Goal: Transaction & Acquisition: Purchase product/service

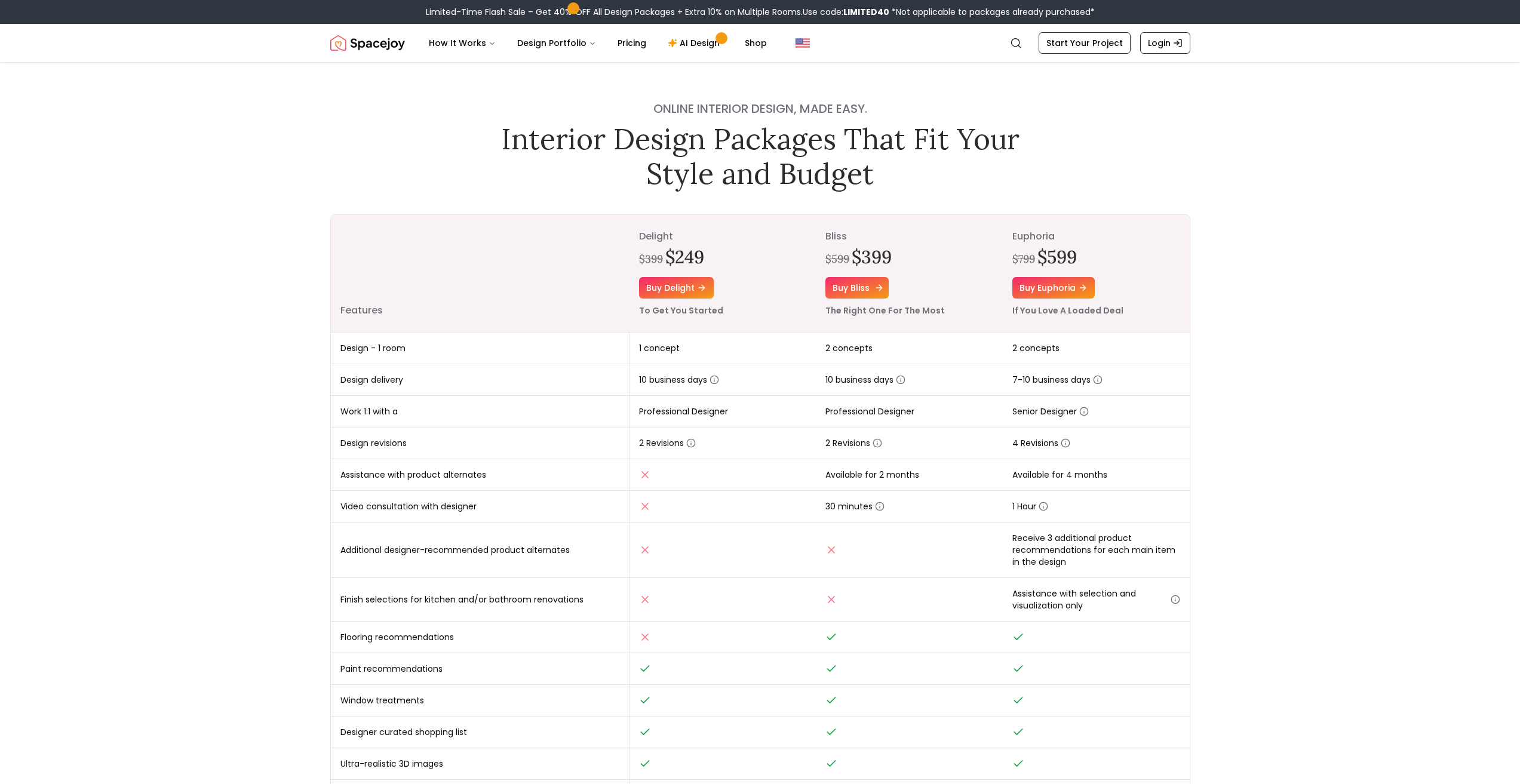
click at [862, 283] on link "Buy bliss" at bounding box center [857, 287] width 63 height 22
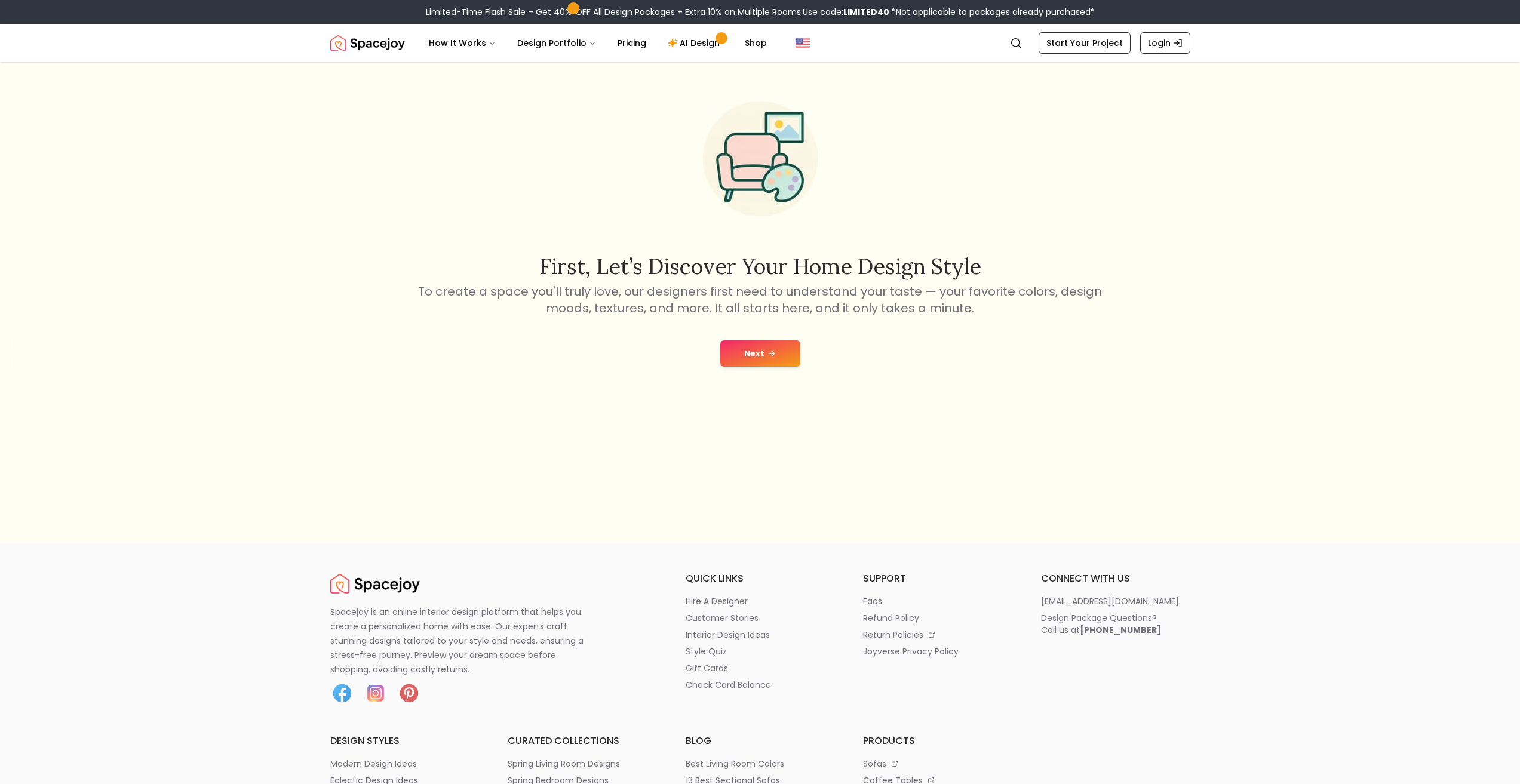
scroll to position [120, 0]
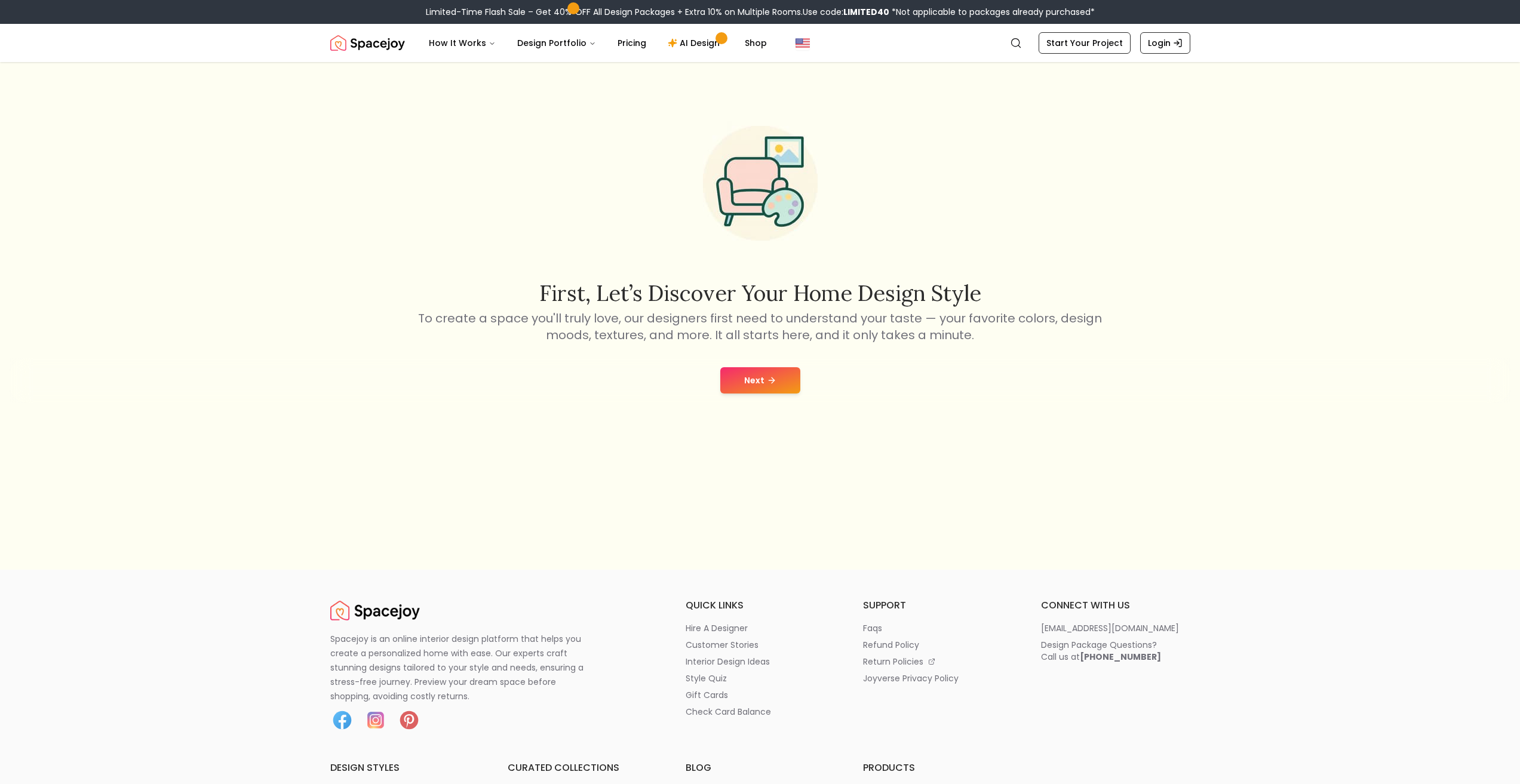
click at [755, 381] on button "Next" at bounding box center [760, 380] width 80 height 26
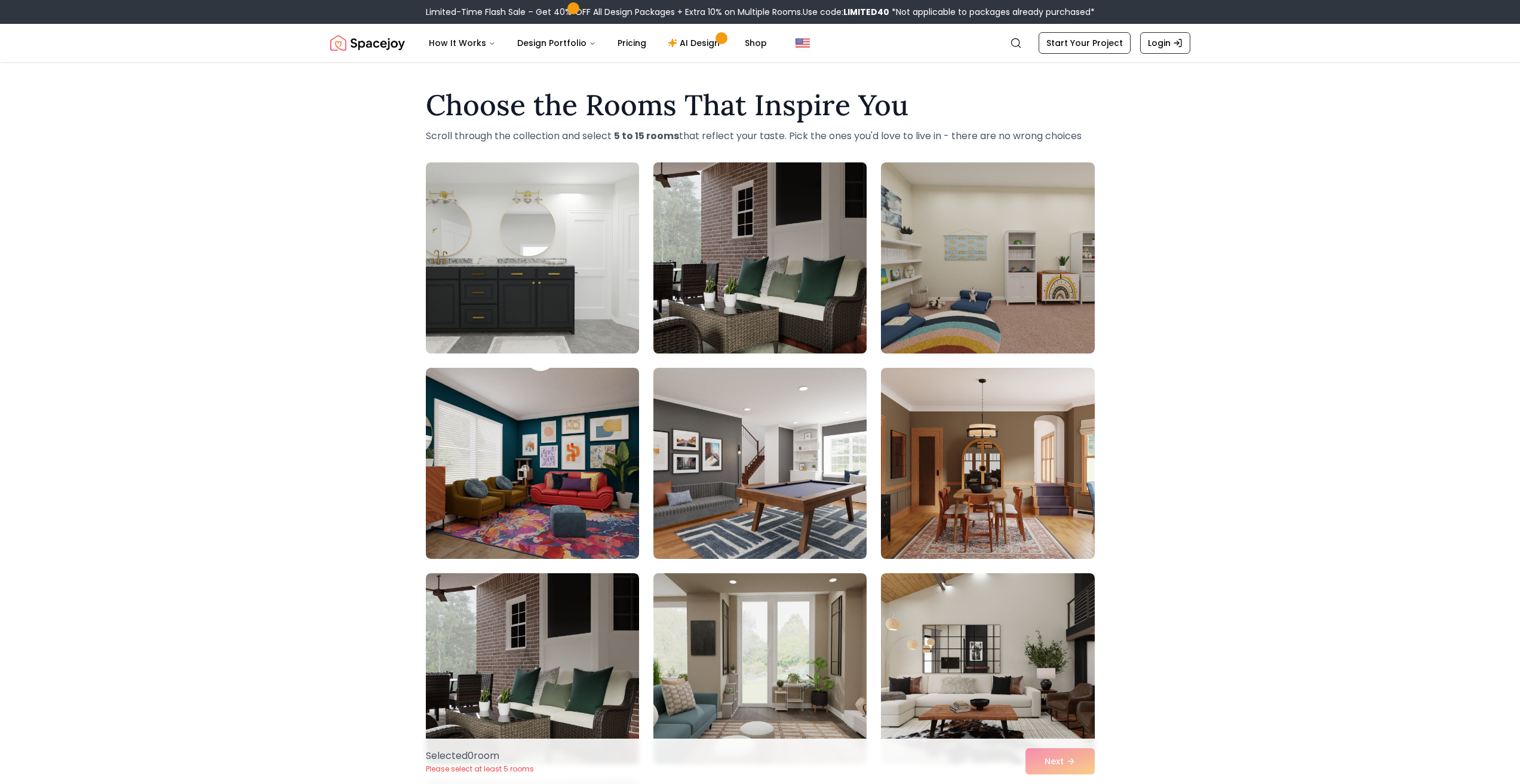
click at [768, 264] on img at bounding box center [760, 258] width 224 height 201
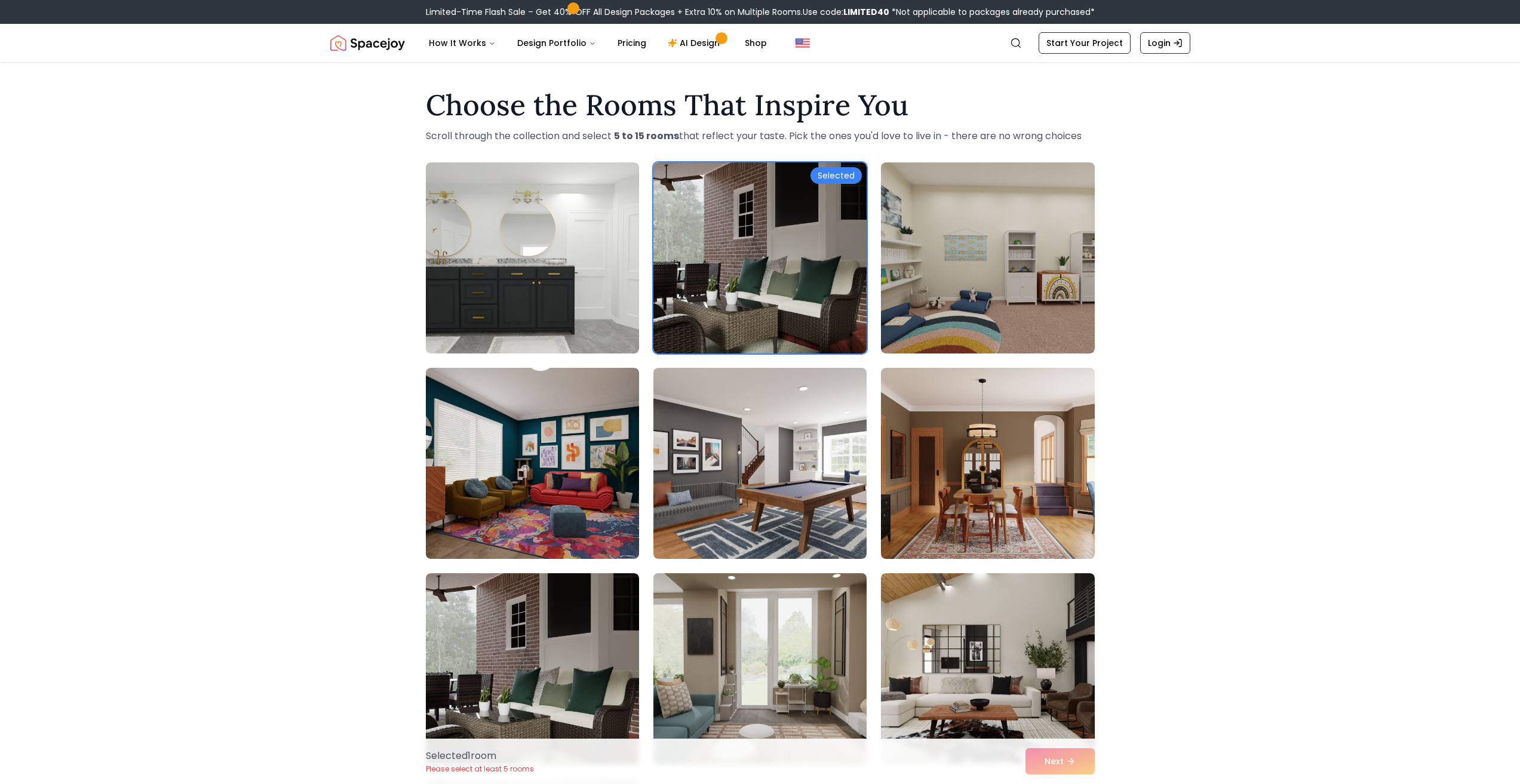
click at [793, 652] on img at bounding box center [760, 668] width 224 height 201
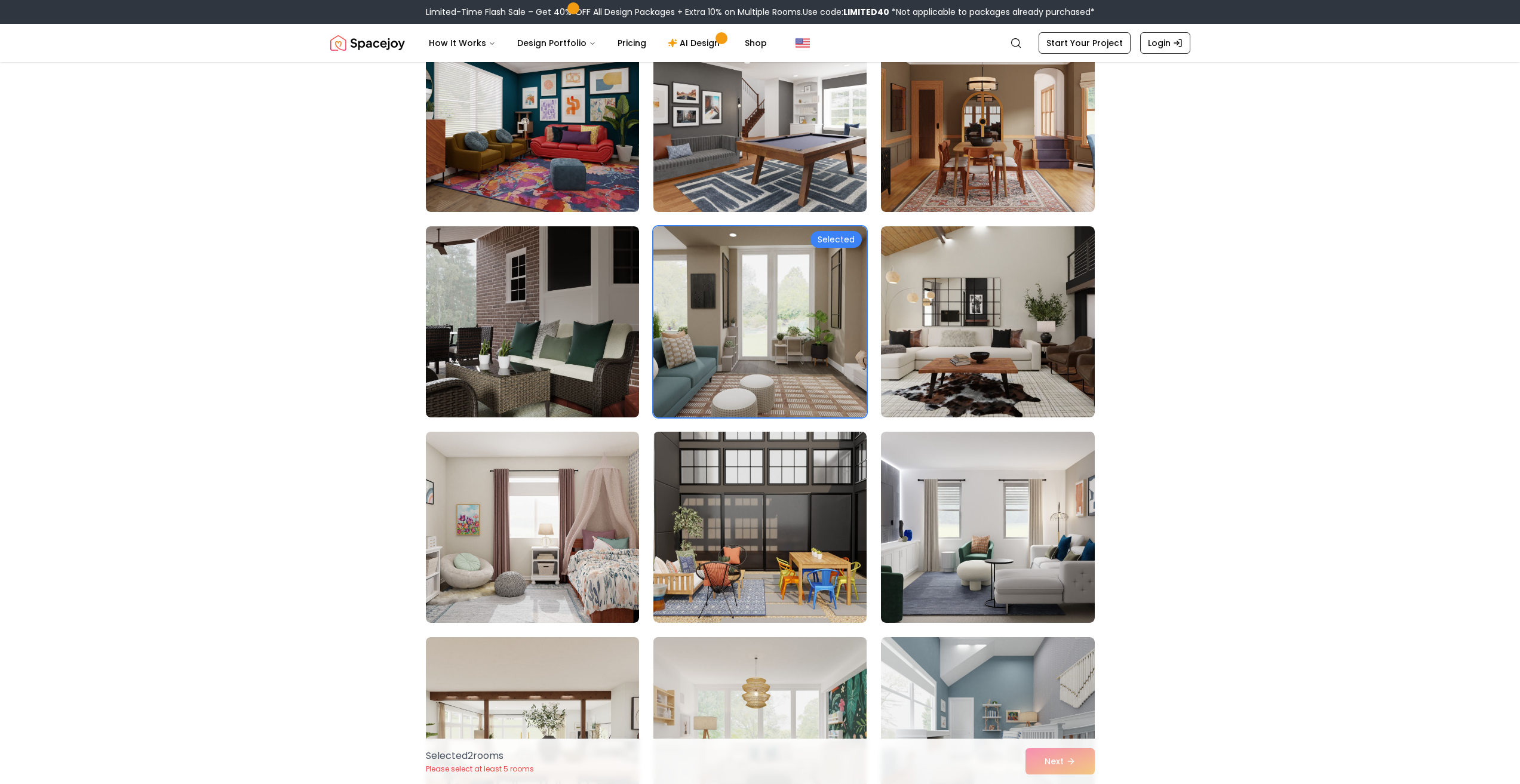
scroll to position [358, 0]
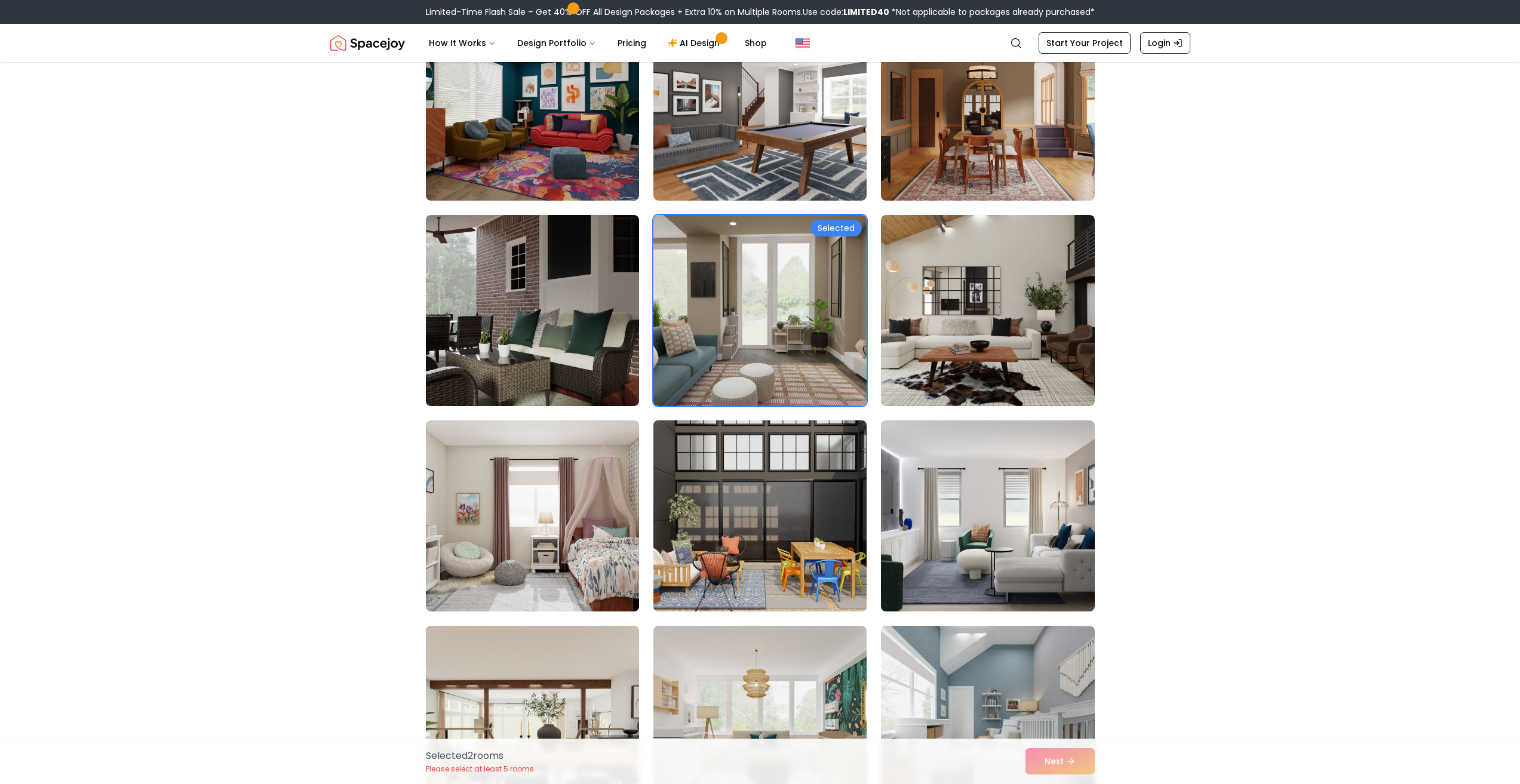
click at [674, 496] on img at bounding box center [760, 516] width 224 height 201
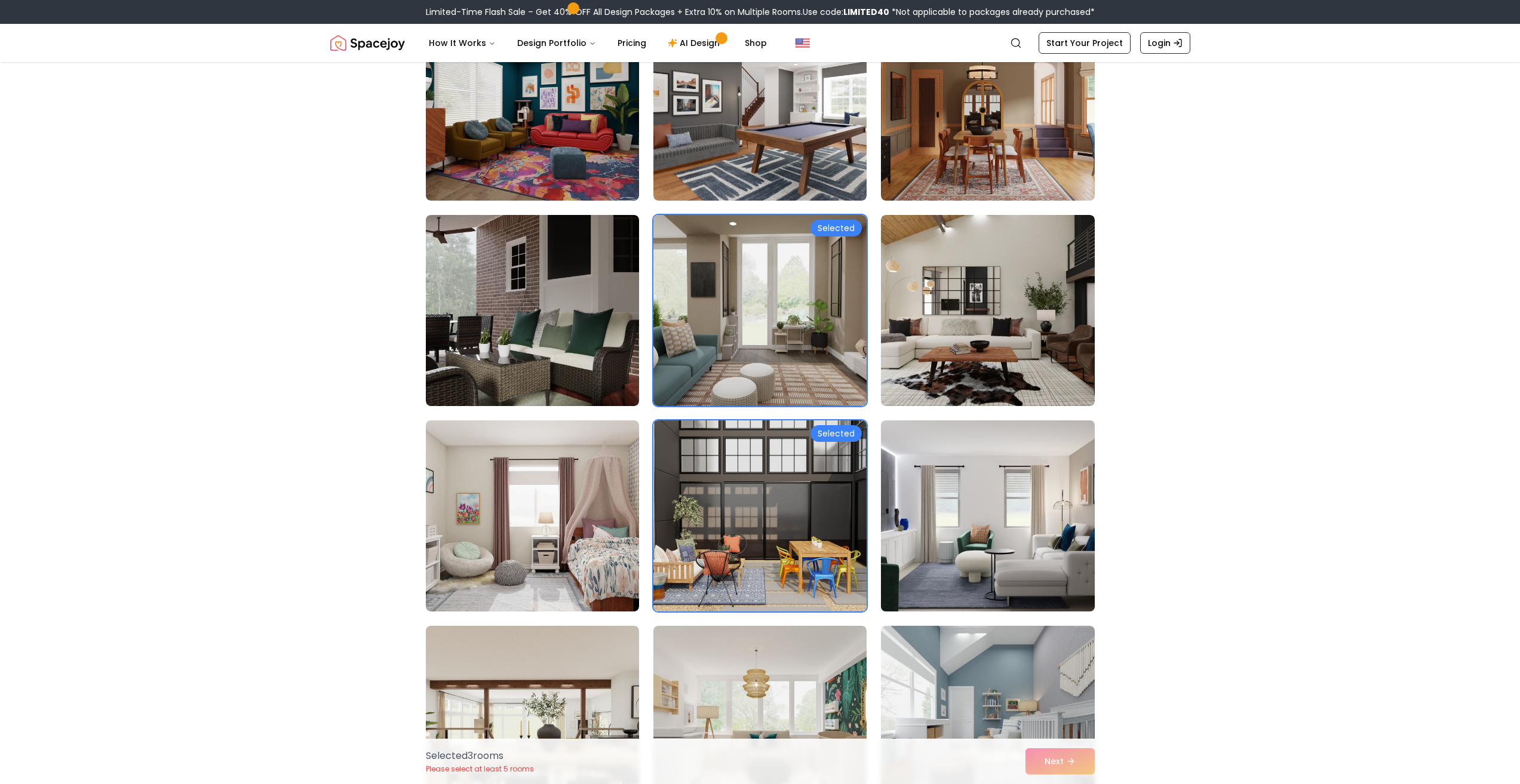
click at [1024, 502] on img at bounding box center [987, 516] width 224 height 201
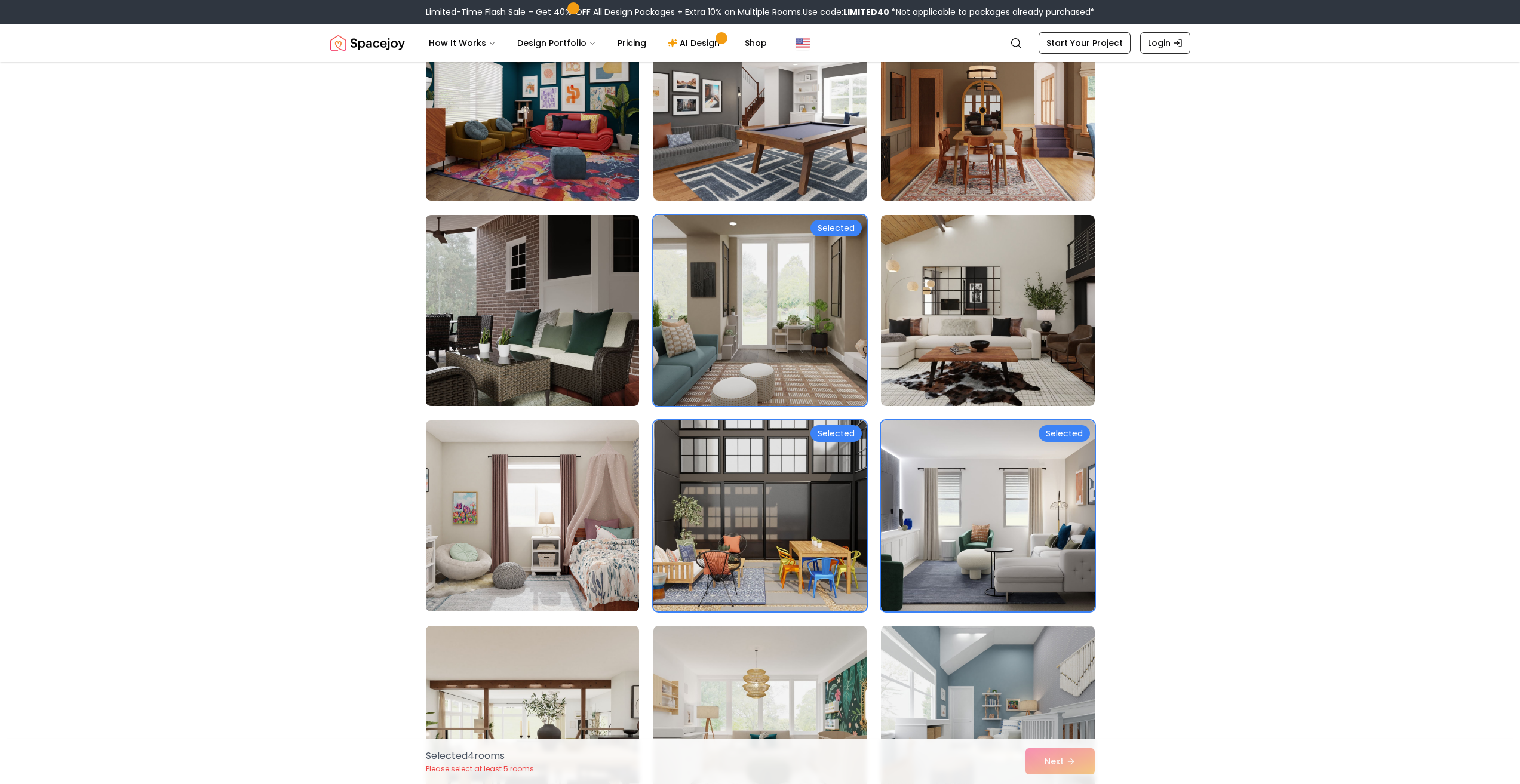
click at [490, 507] on img at bounding box center [532, 516] width 224 height 201
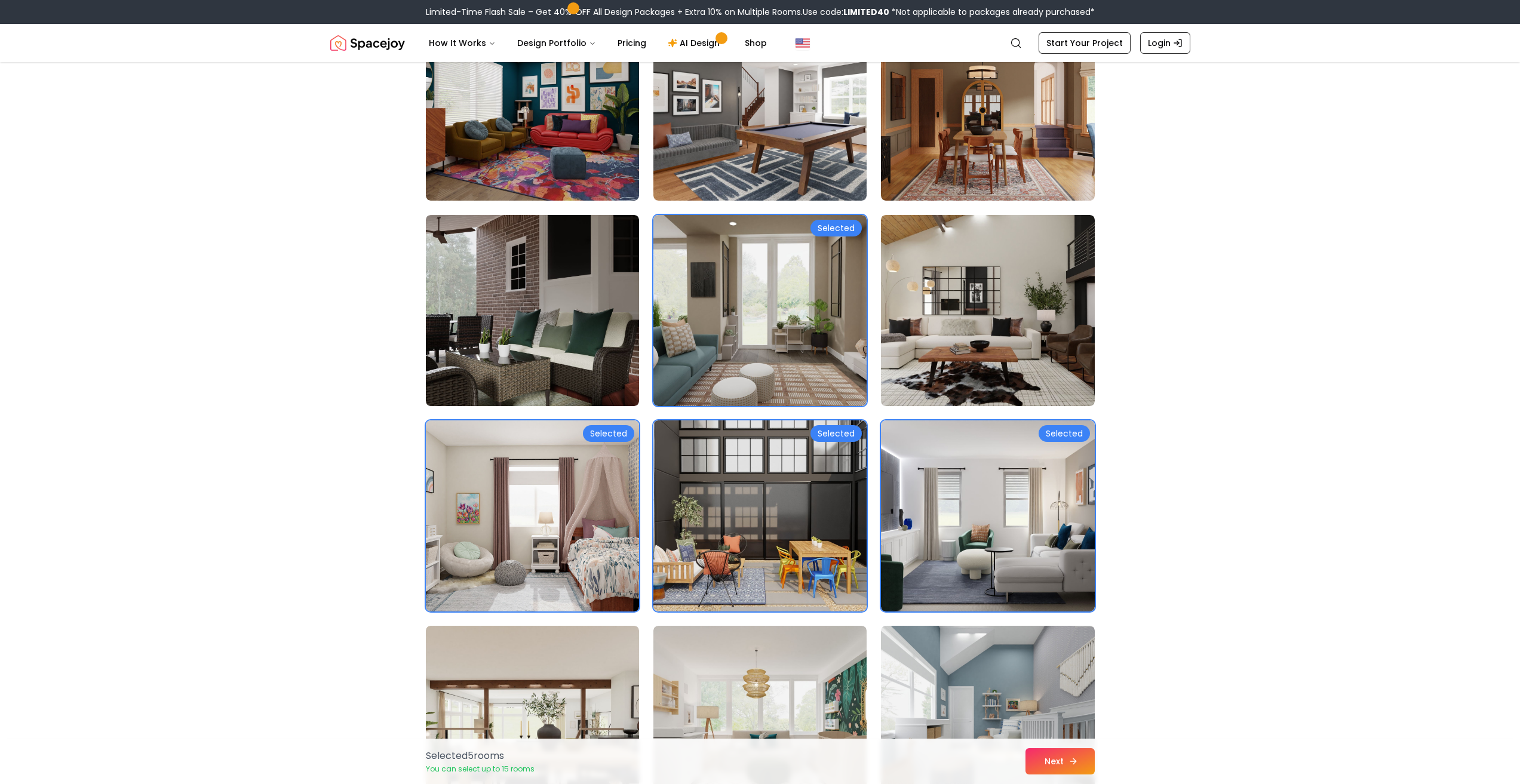
click at [1050, 758] on button "Next" at bounding box center [1059, 761] width 69 height 26
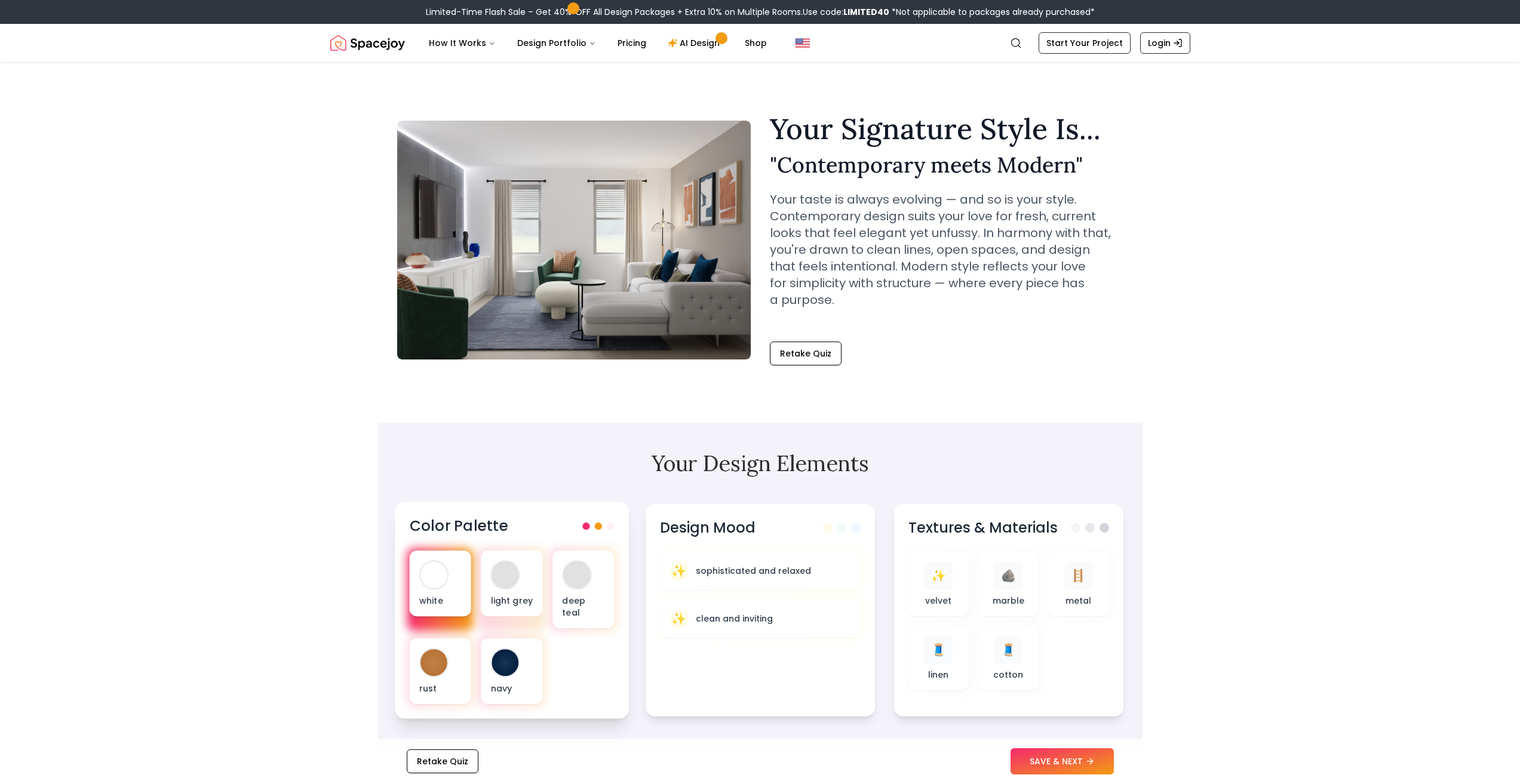
click at [433, 572] on div at bounding box center [434, 574] width 27 height 27
click at [1071, 758] on button "SAVE & NEXT" at bounding box center [1061, 761] width 103 height 26
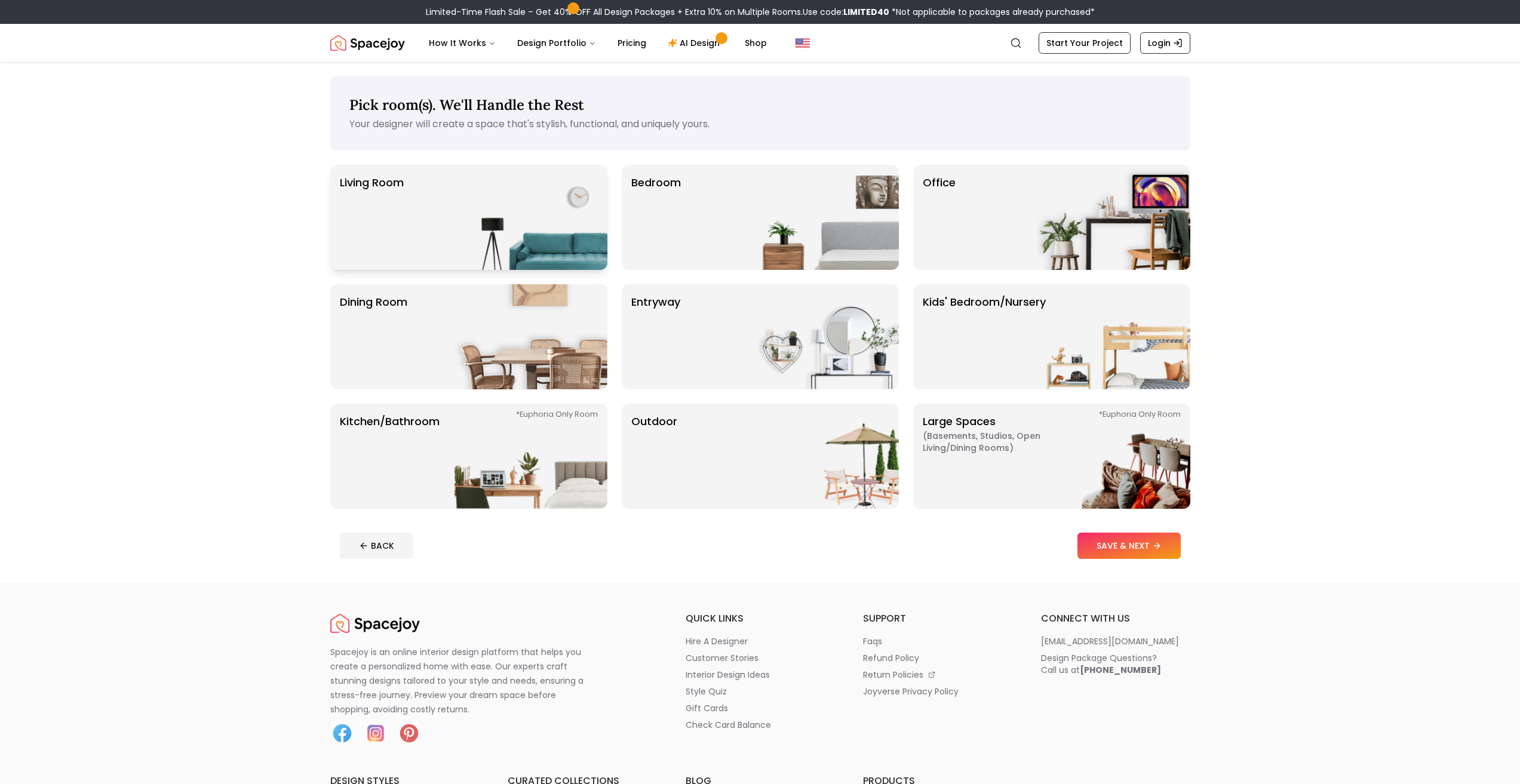
click at [555, 235] on img at bounding box center [531, 217] width 153 height 105
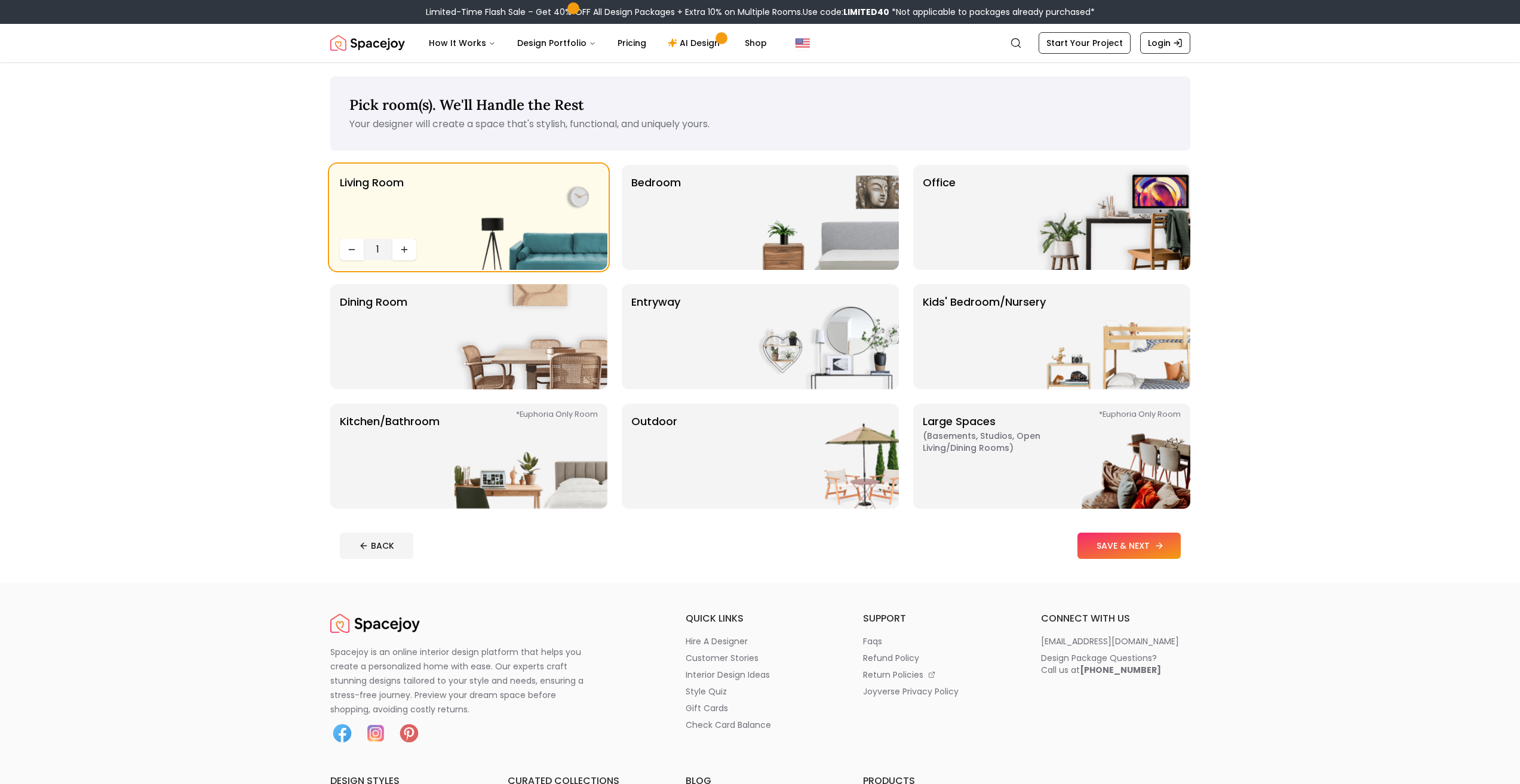
click at [1138, 545] on button "SAVE & NEXT" at bounding box center [1128, 545] width 103 height 26
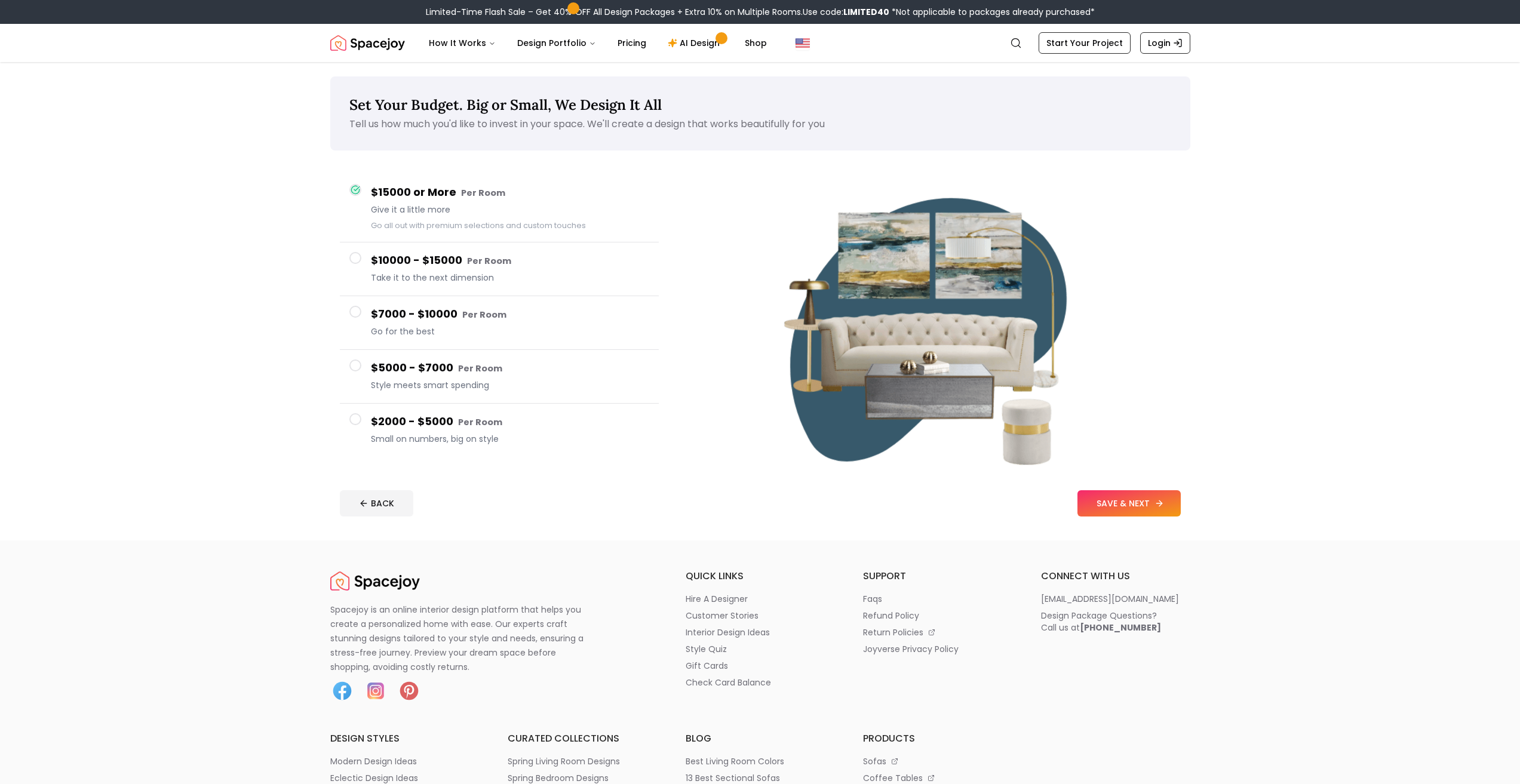
click at [1117, 497] on button "SAVE & NEXT" at bounding box center [1128, 503] width 103 height 26
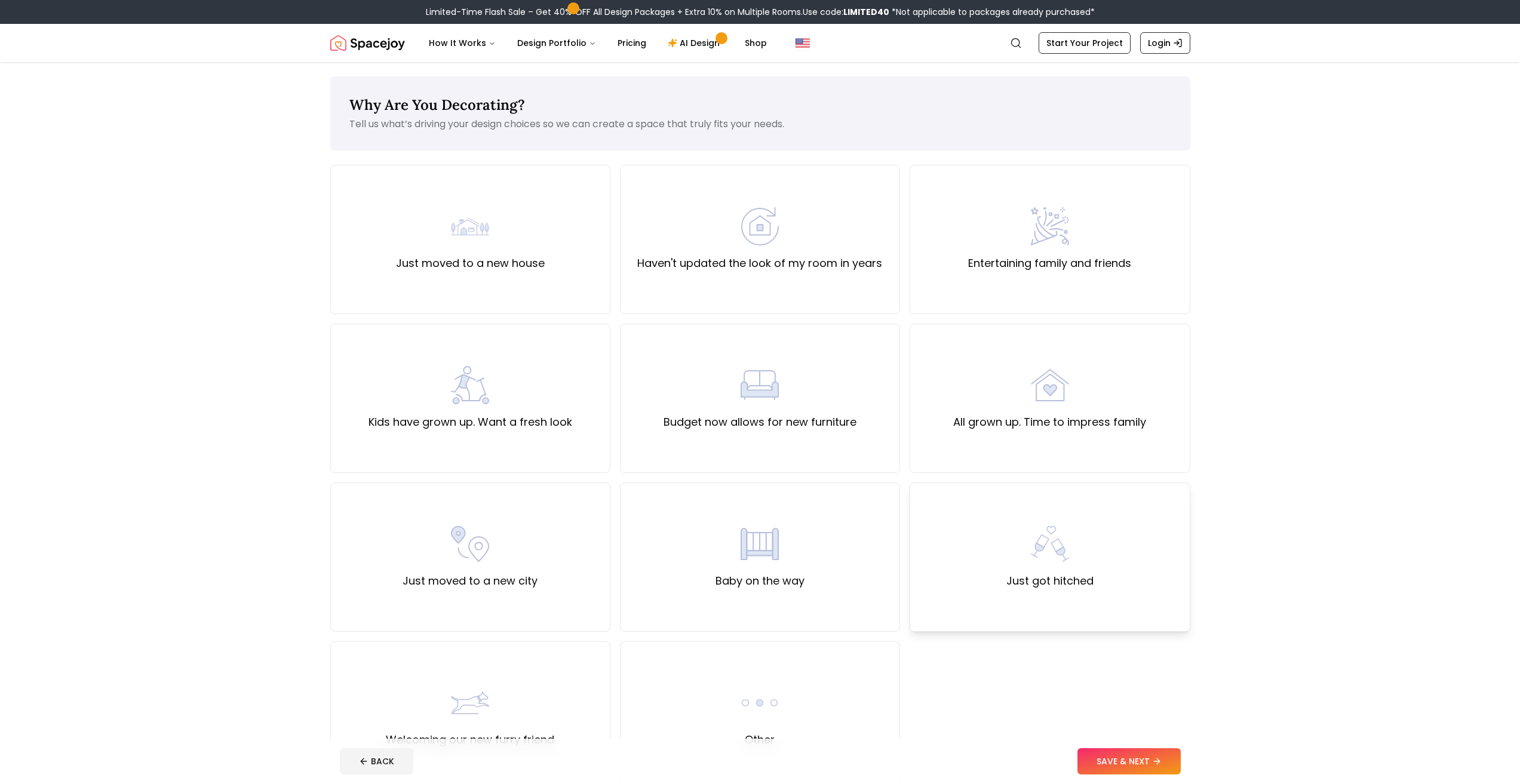
click at [1027, 522] on div "Just got hitched" at bounding box center [1050, 556] width 280 height 149
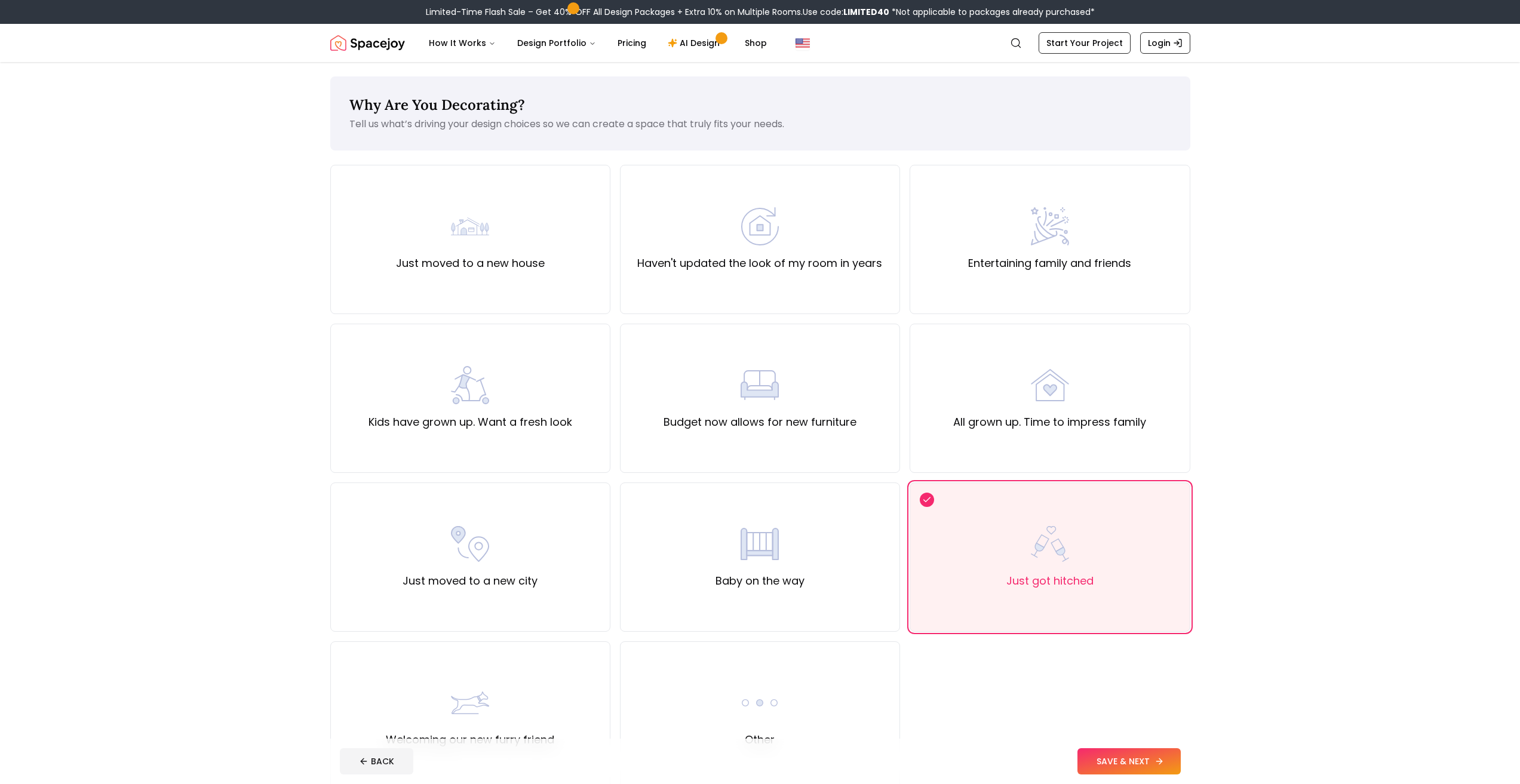
click at [1136, 756] on button "SAVE & NEXT" at bounding box center [1128, 761] width 103 height 26
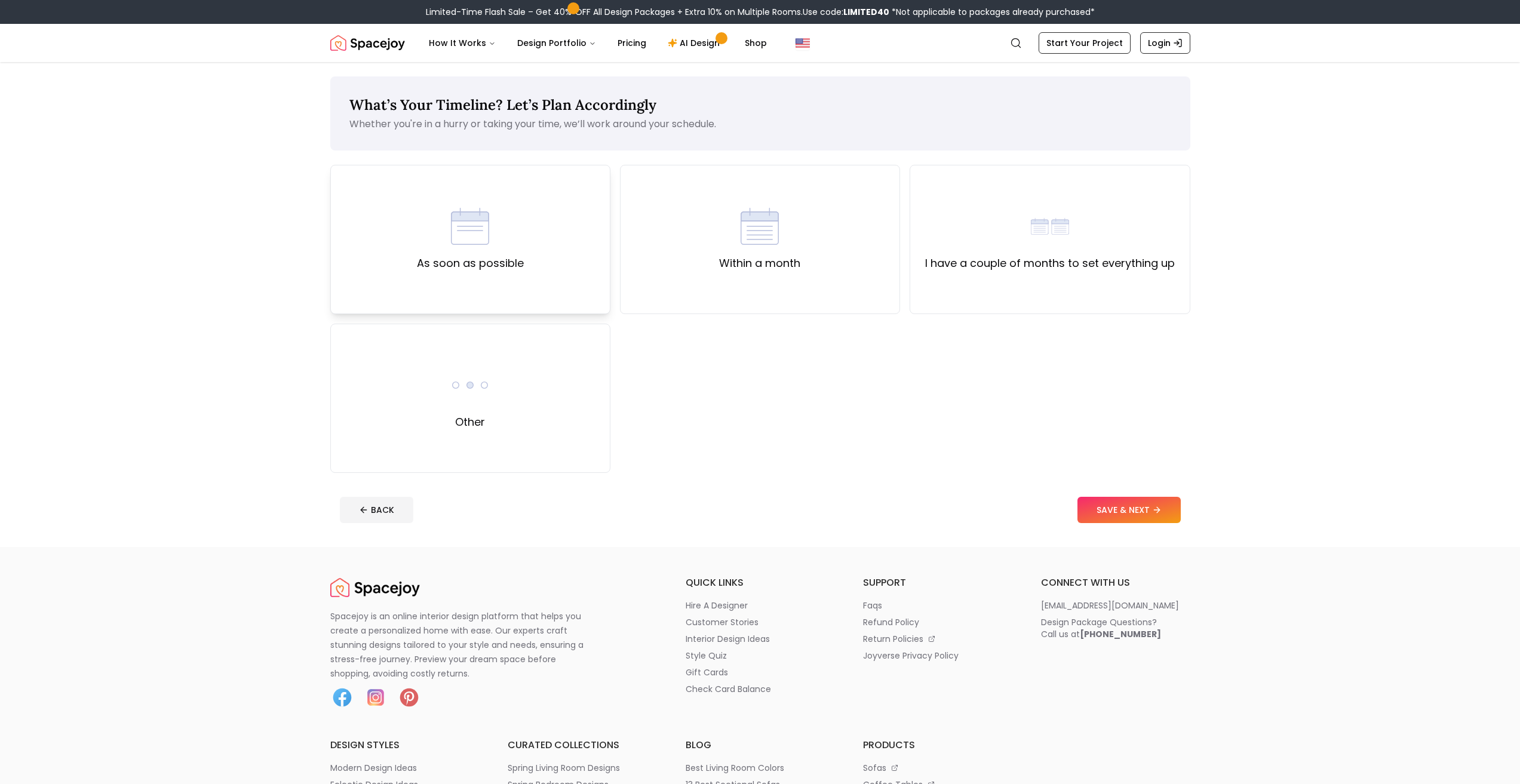
click at [484, 230] on img at bounding box center [470, 226] width 38 height 38
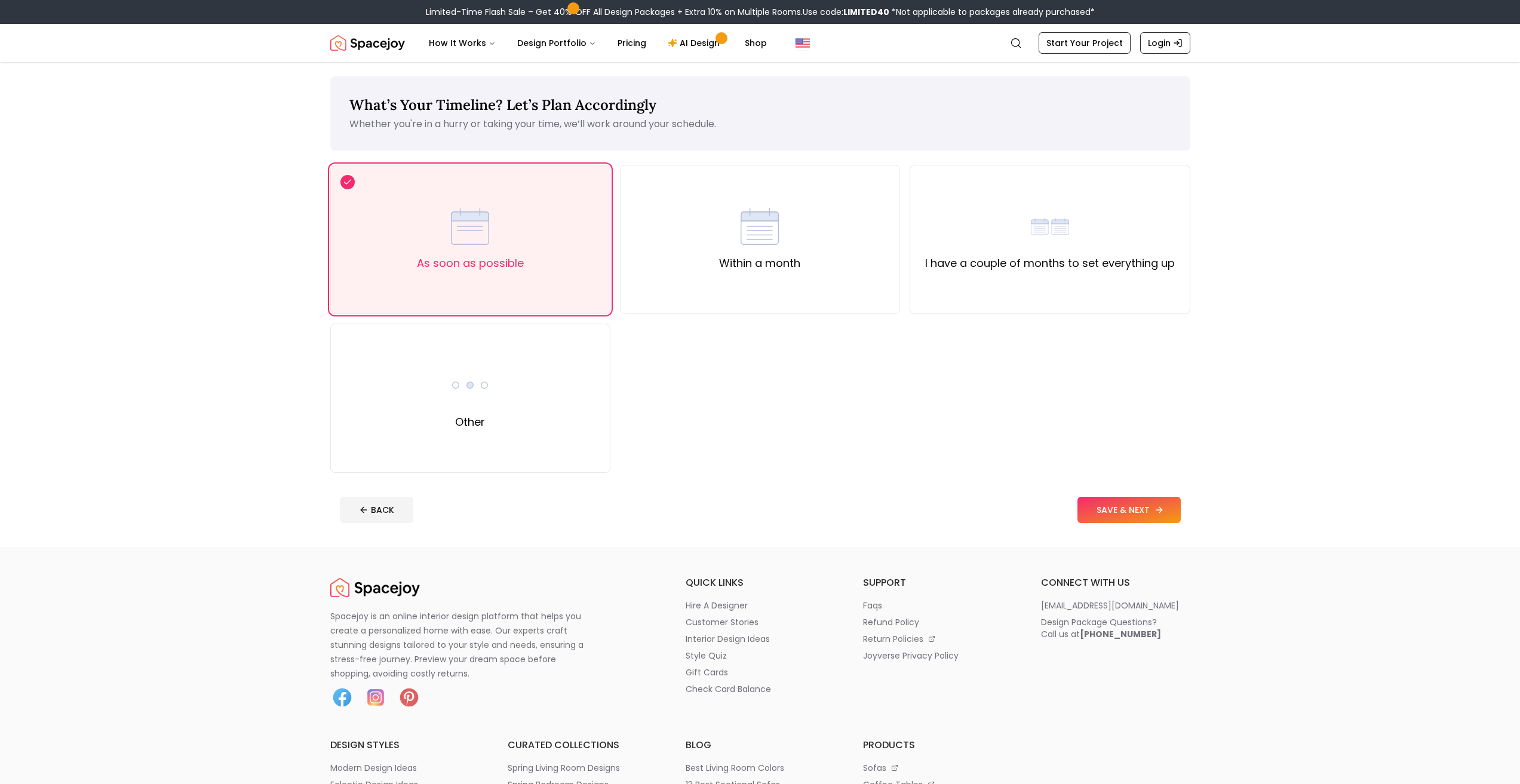
click at [1120, 508] on button "SAVE & NEXT" at bounding box center [1128, 510] width 103 height 26
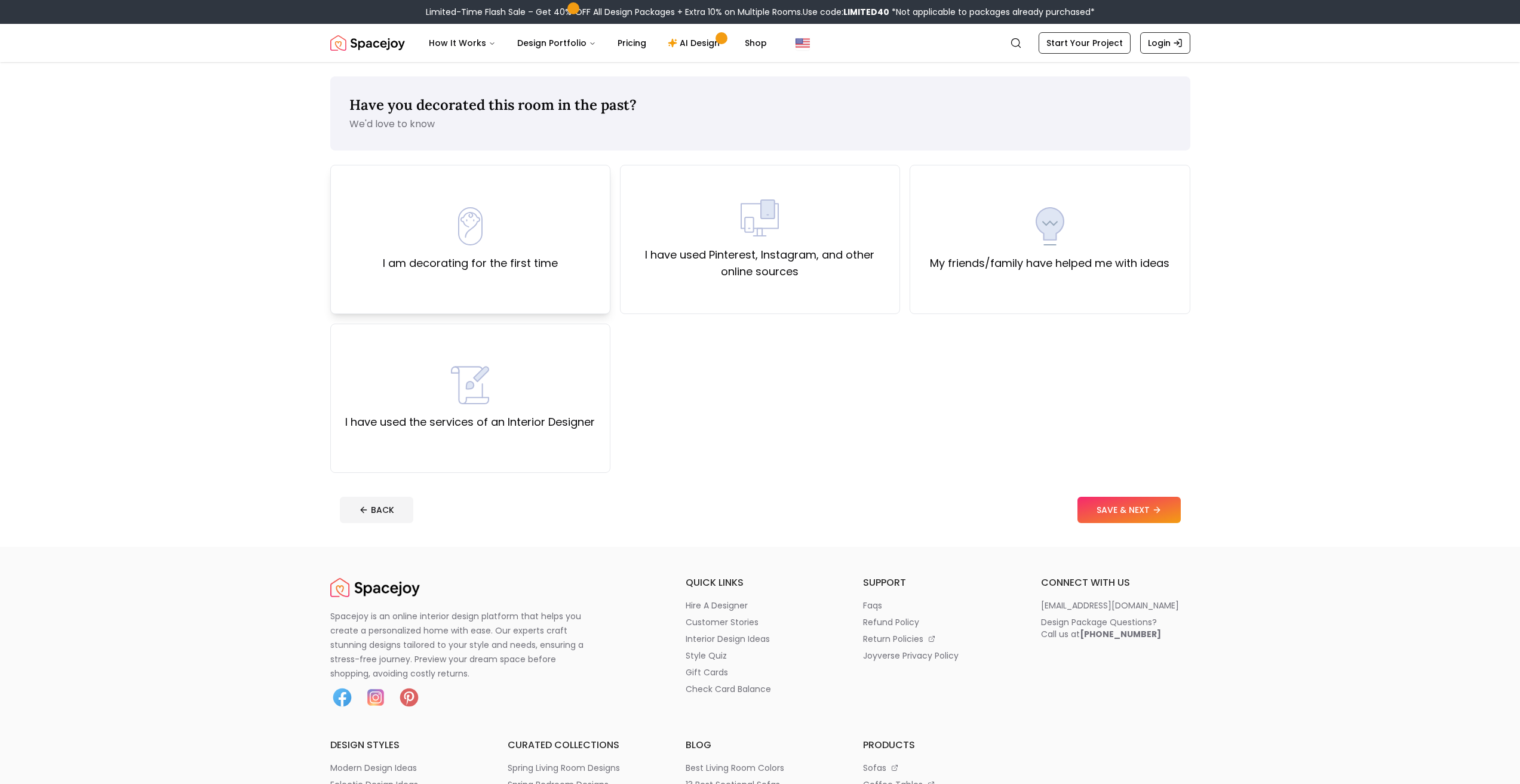
click at [554, 241] on div "I am decorating for the first time" at bounding box center [470, 239] width 175 height 64
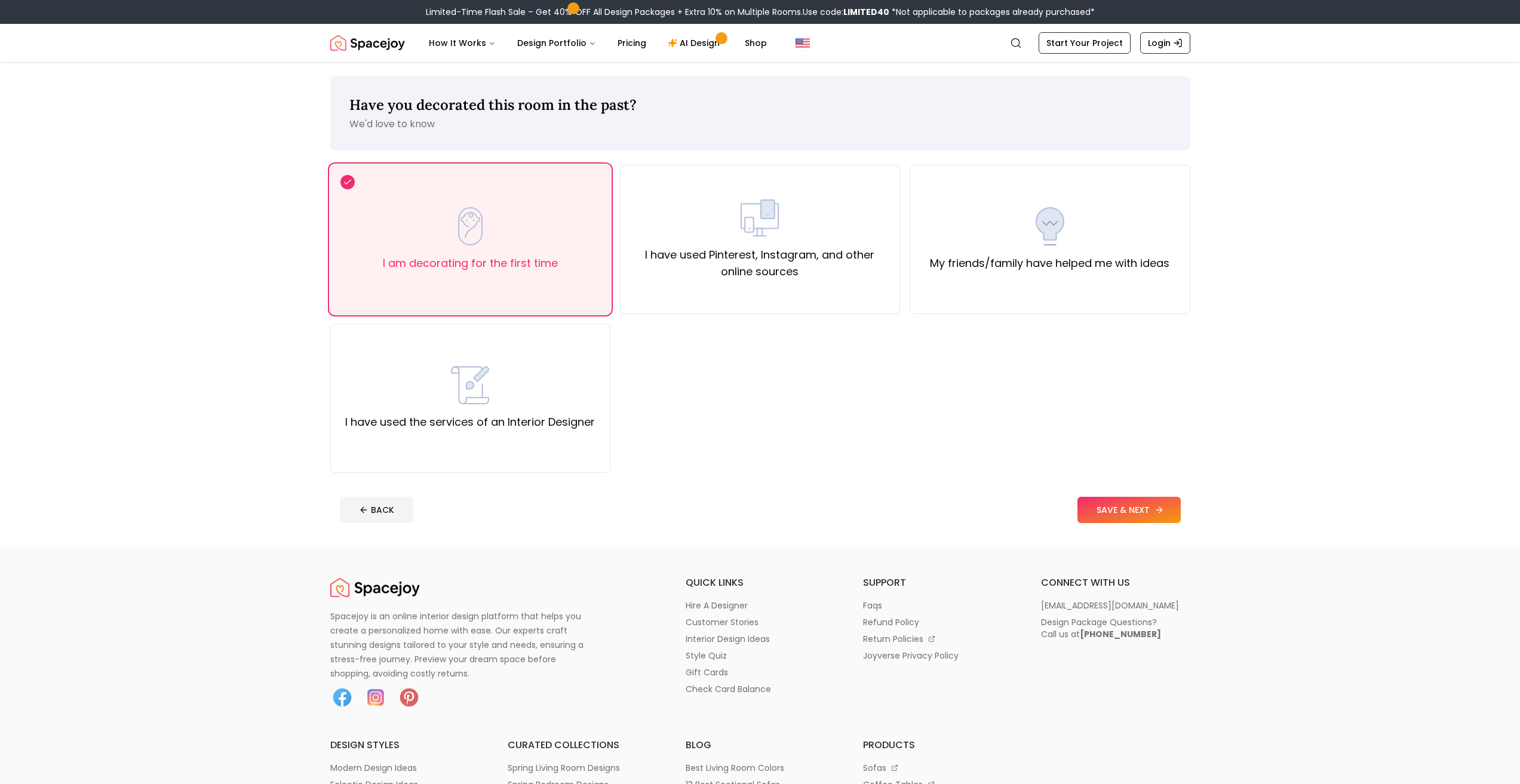
click at [1116, 507] on button "SAVE & NEXT" at bounding box center [1128, 510] width 103 height 26
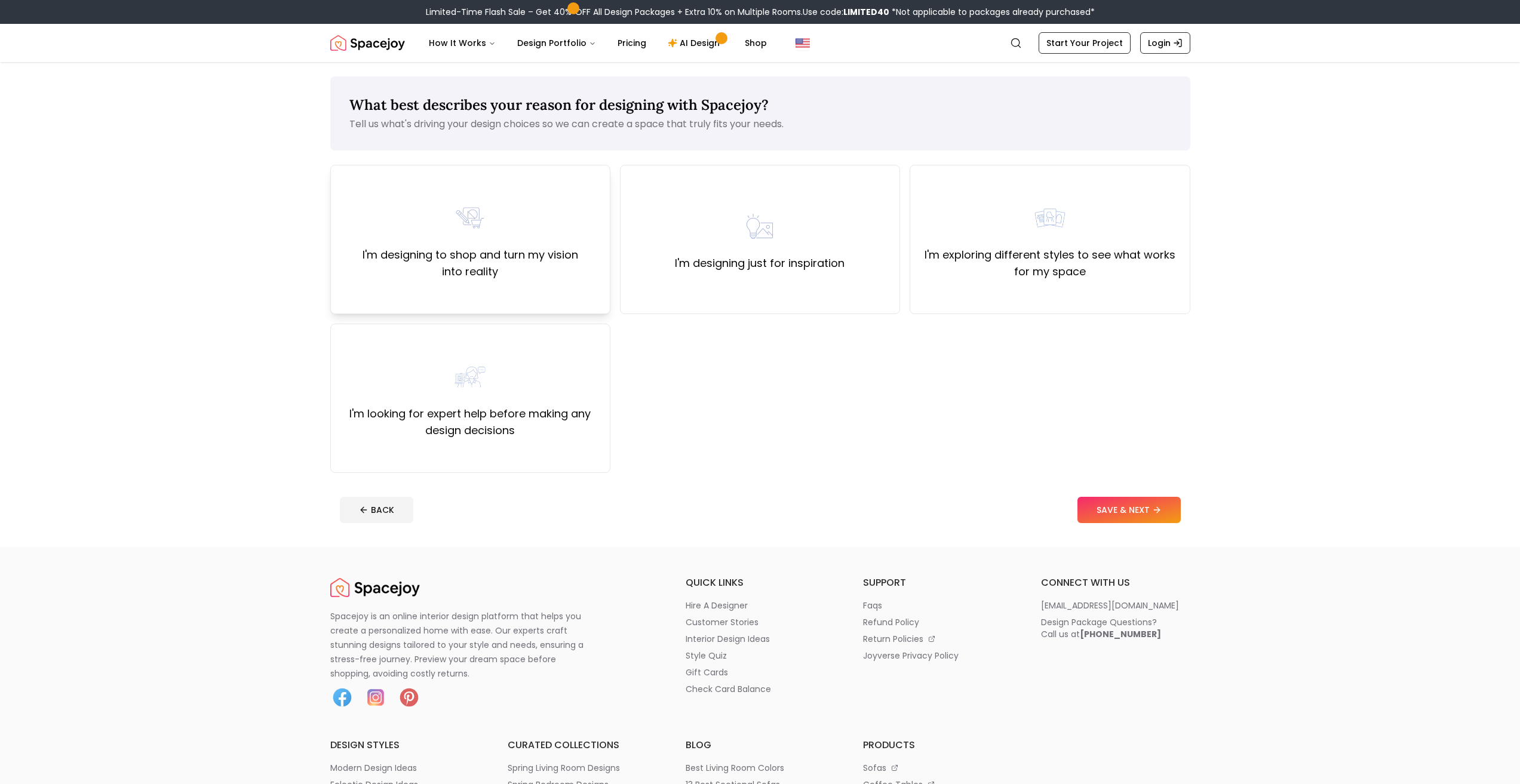
click at [555, 244] on div "I'm designing to shop and turn my vision into reality" at bounding box center [470, 239] width 260 height 81
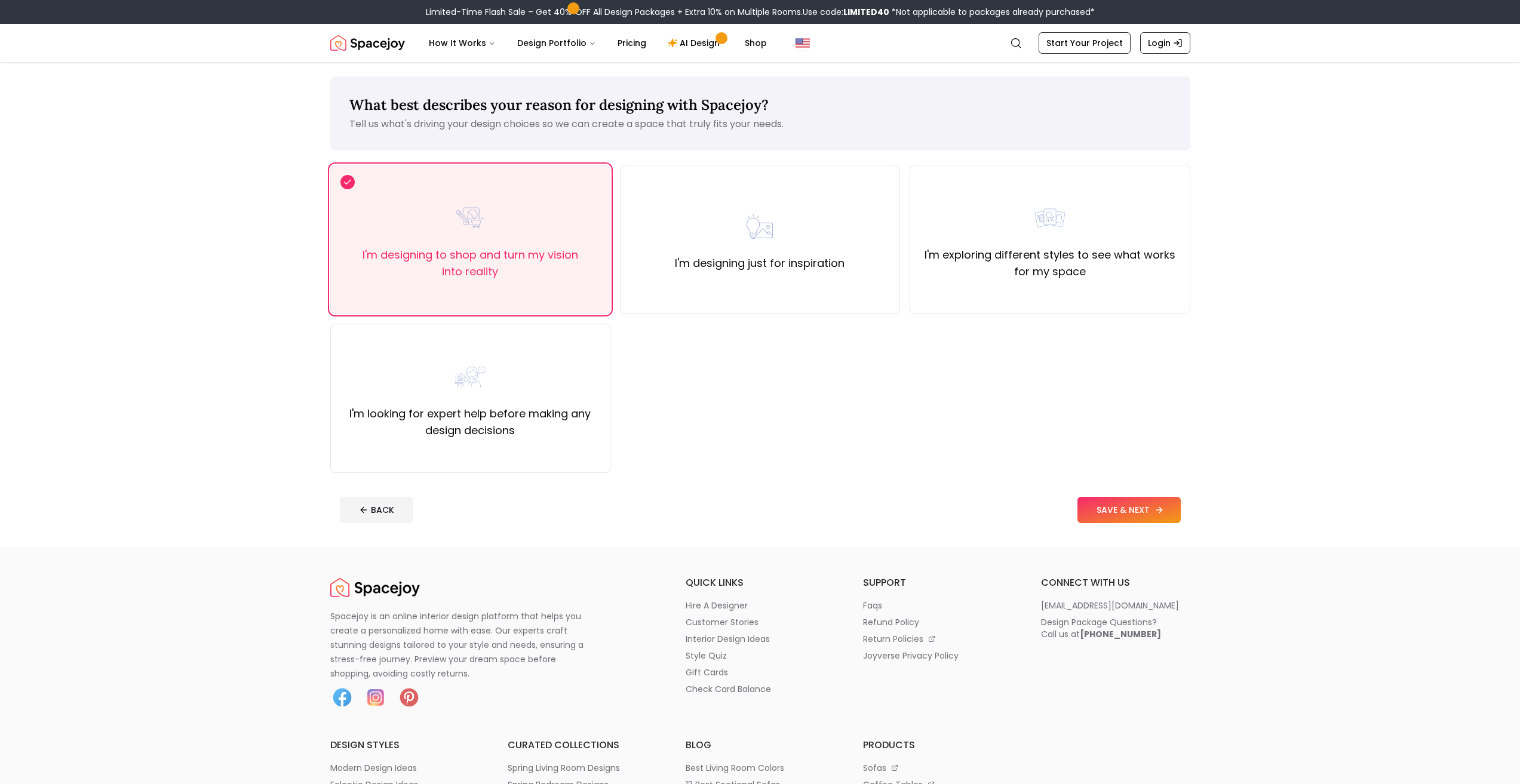
click at [1128, 513] on button "SAVE & NEXT" at bounding box center [1128, 510] width 103 height 26
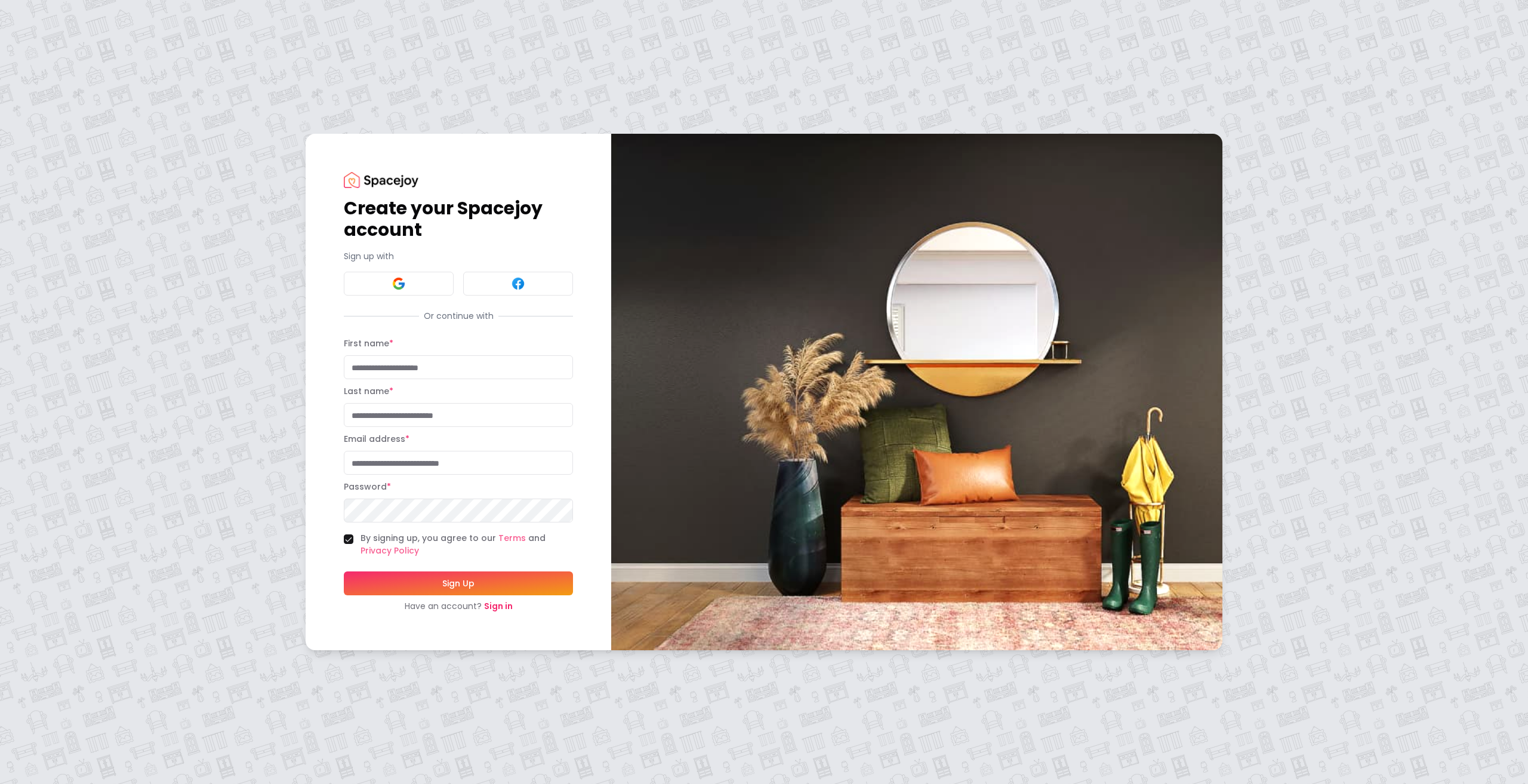
click at [502, 605] on link "Sign in" at bounding box center [499, 606] width 29 height 12
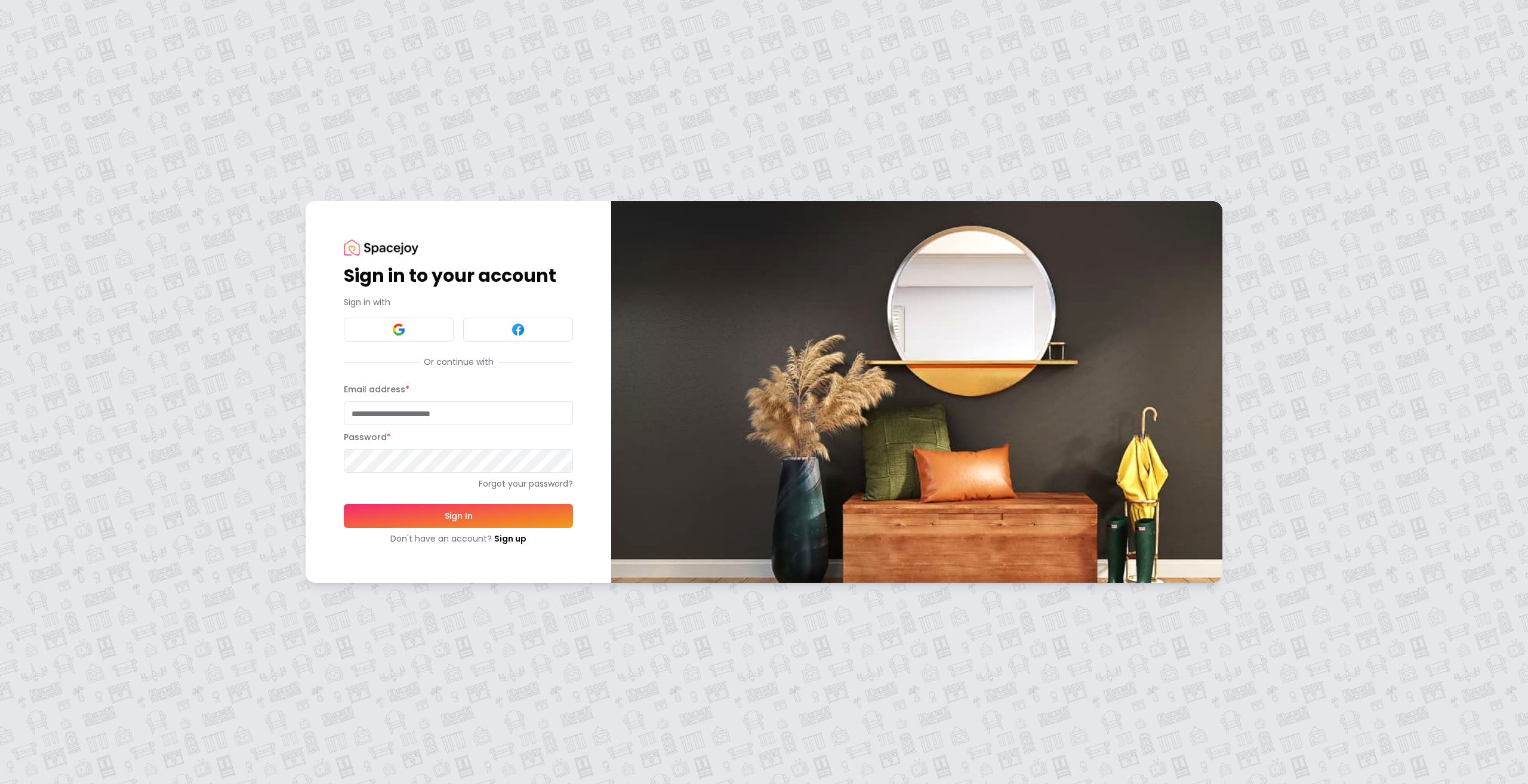
click at [423, 409] on input "Email address *" at bounding box center [458, 413] width 229 height 24
paste input "**********"
type input "**********"
click at [478, 511] on button "Sign In" at bounding box center [458, 516] width 229 height 24
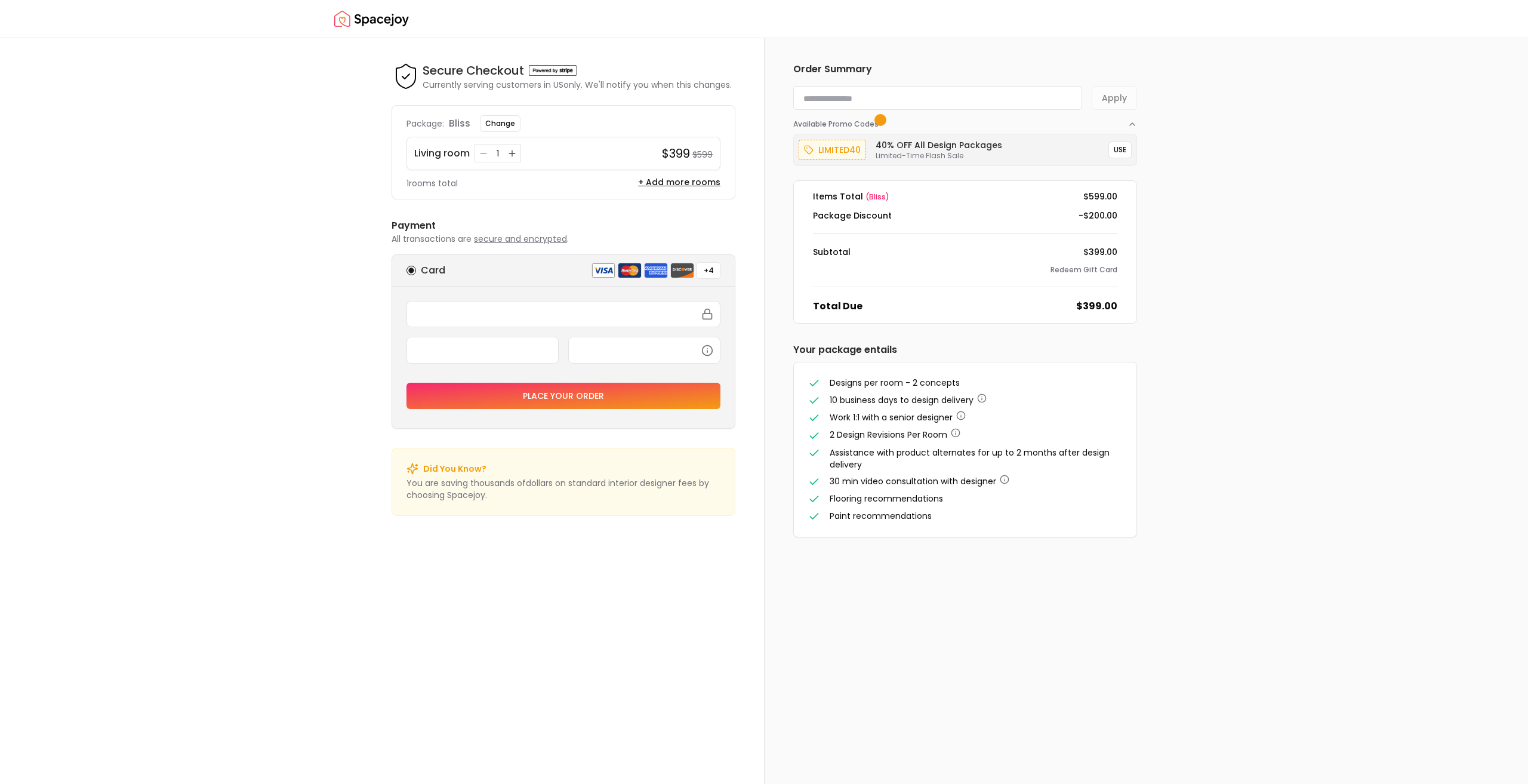
click at [1394, 783] on div at bounding box center [764, 784] width 1528 height 0
type input "*******"
type input "*********"
type input "********"
type input "*********"
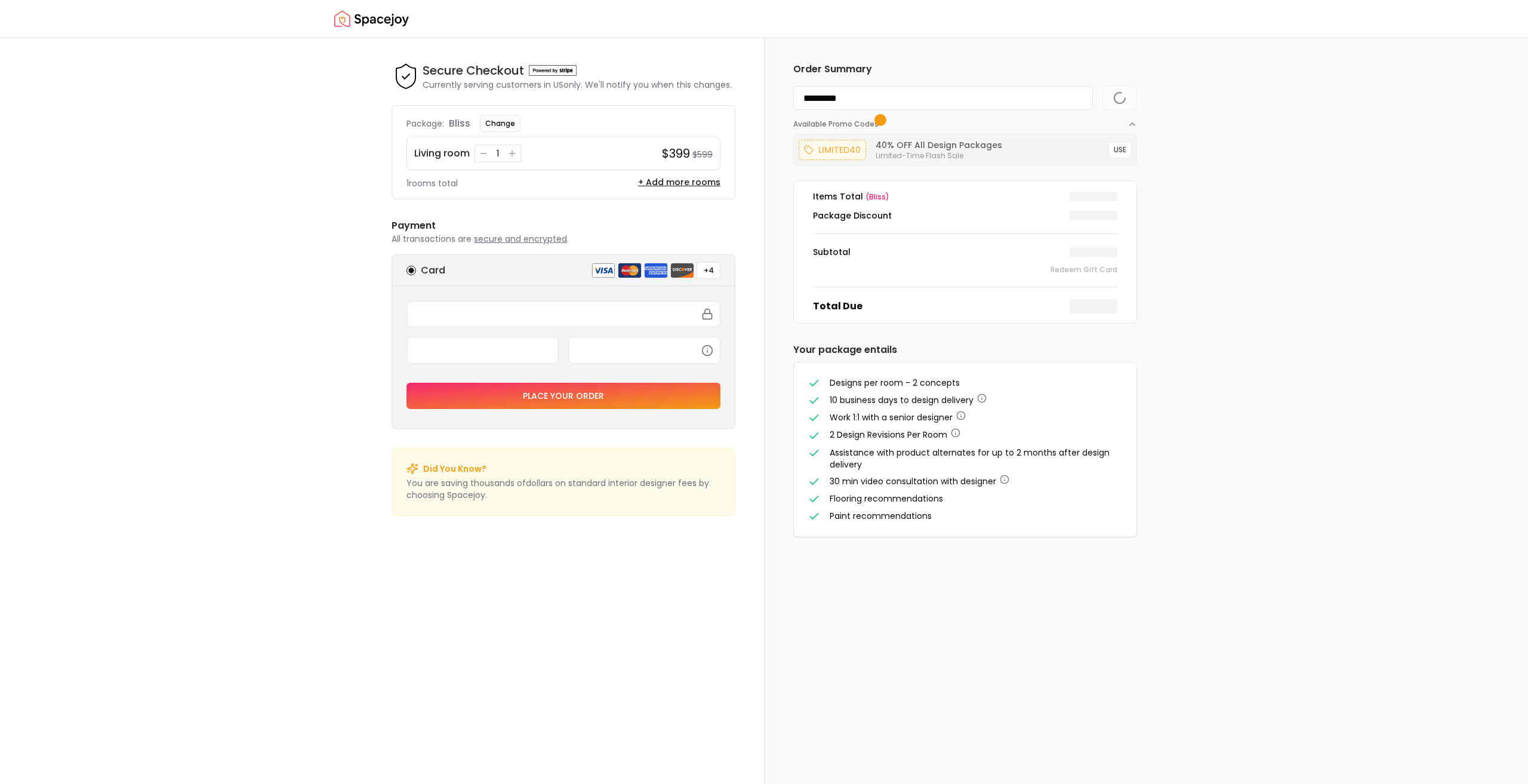
click at [1314, 783] on div at bounding box center [764, 784] width 1528 height 0
